Goal: Task Accomplishment & Management: Complete application form

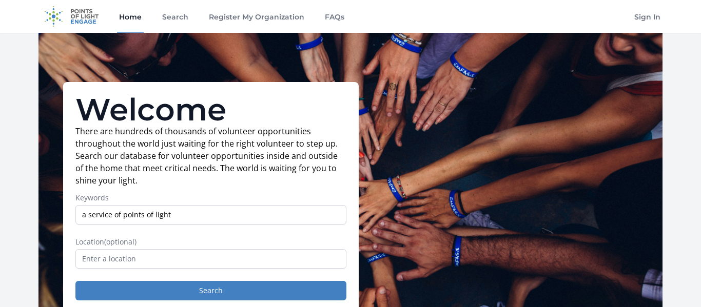
type input "a service of points of light"
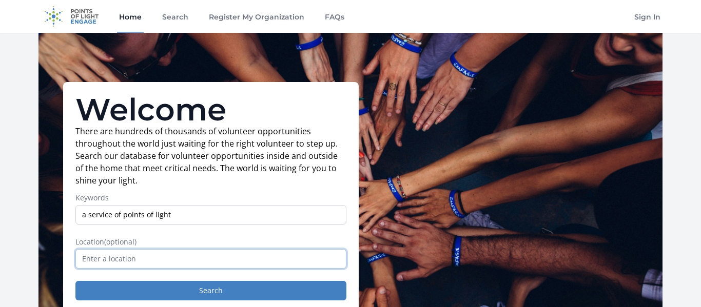
click at [162, 266] on input "text" at bounding box center [210, 259] width 271 height 20
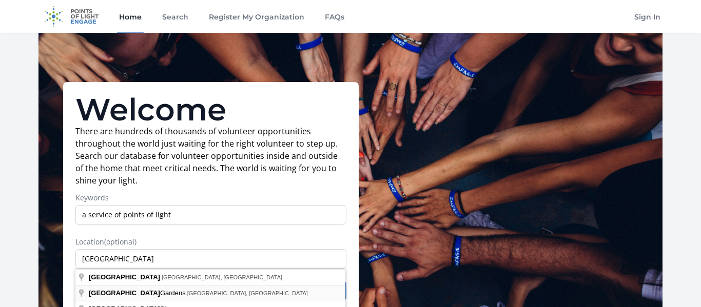
type input "Palm Beach Gardens, FL, USA"
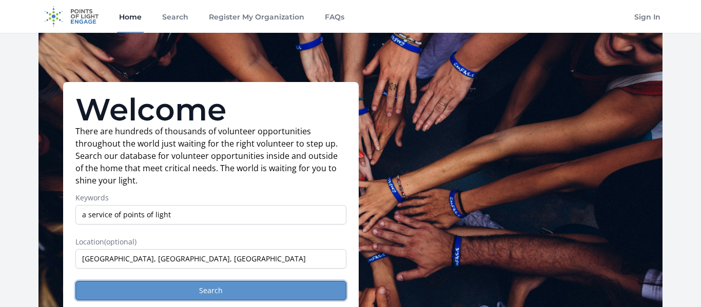
click at [145, 285] on button "Search" at bounding box center [210, 291] width 271 height 20
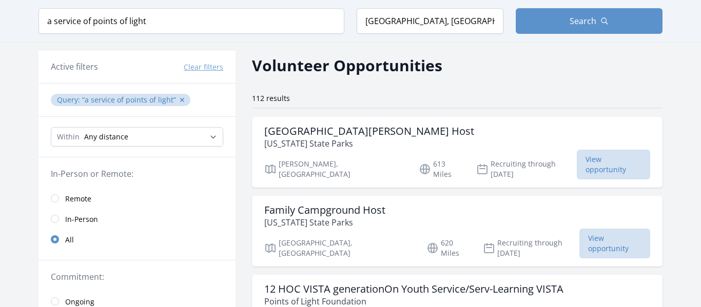
scroll to position [35, 0]
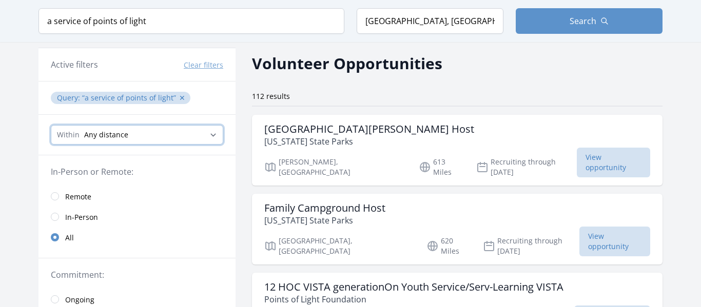
click at [149, 130] on select "Any distance , 5 Miles , 20 Miles , 50 Miles , 100 Miles" at bounding box center [137, 135] width 172 height 20
select select "32186"
click at [51, 125] on select "Any distance , 5 Miles , 20 Miles , 50 Miles , 100 Miles" at bounding box center [137, 135] width 172 height 20
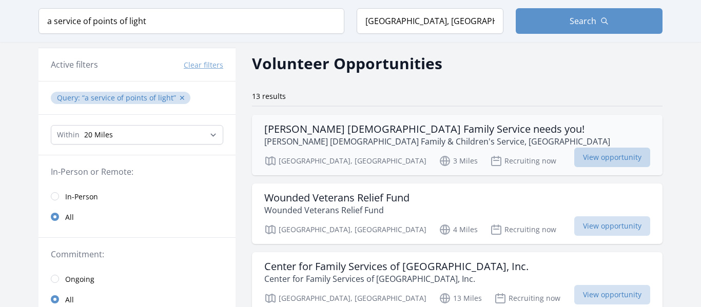
click at [574, 154] on span "View opportunity" at bounding box center [612, 158] width 76 height 20
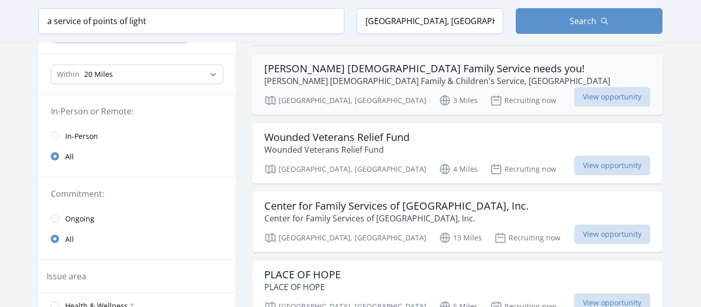
scroll to position [96, 0]
click at [574, 163] on span "View opportunity" at bounding box center [612, 165] width 76 height 20
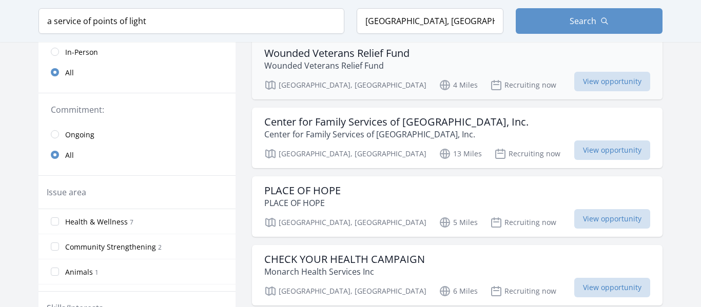
scroll to position [181, 0]
click at [574, 218] on span "View opportunity" at bounding box center [612, 219] width 76 height 20
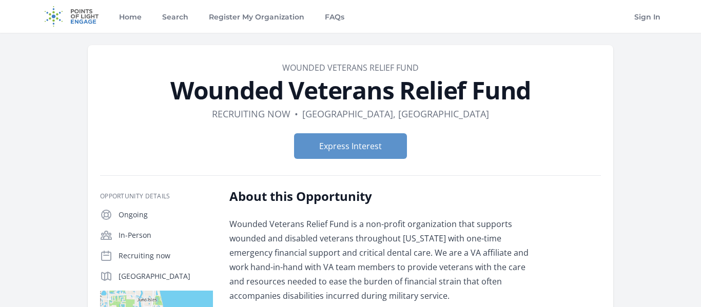
scroll to position [2, 0]
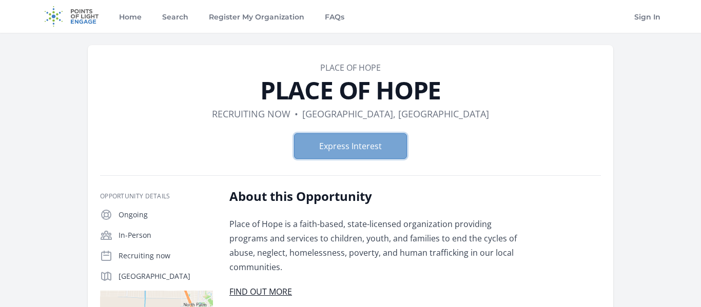
click at [357, 139] on button "Express Interest" at bounding box center [350, 146] width 113 height 26
click at [327, 149] on button "Express Interest" at bounding box center [350, 146] width 113 height 26
click at [392, 151] on button "Express Interest" at bounding box center [350, 146] width 113 height 26
